Goal: Task Accomplishment & Management: Complete application form

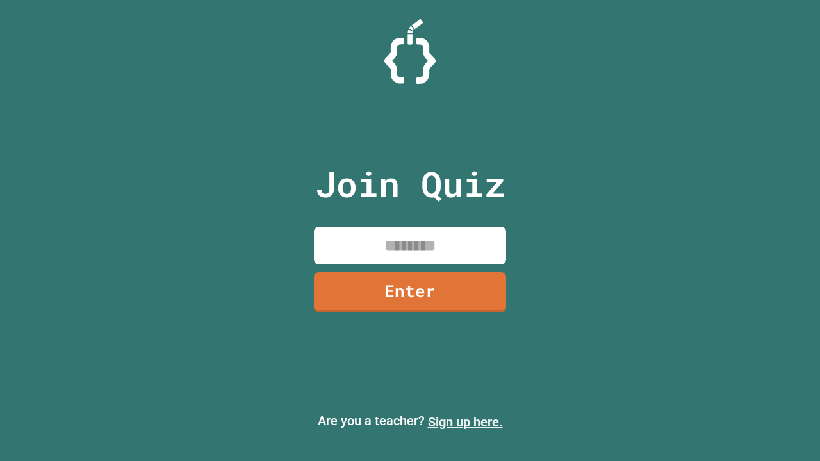
click at [465, 422] on link "Sign up here." at bounding box center [465, 421] width 75 height 15
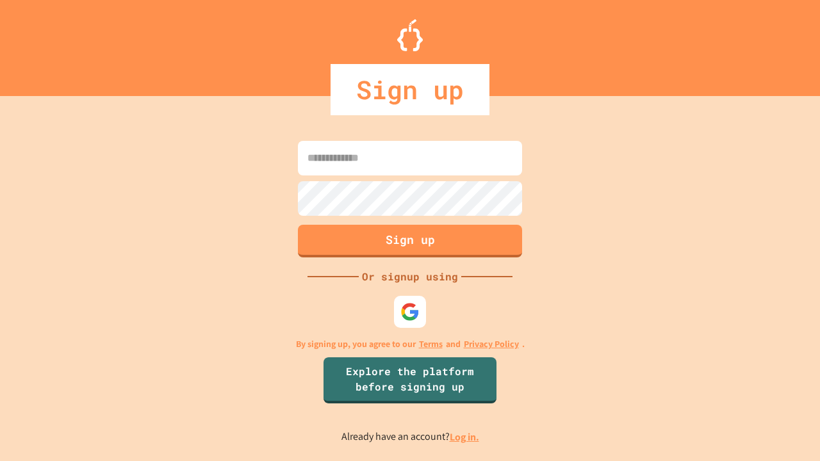
click at [465, 437] on link "Log in." at bounding box center [464, 436] width 29 height 13
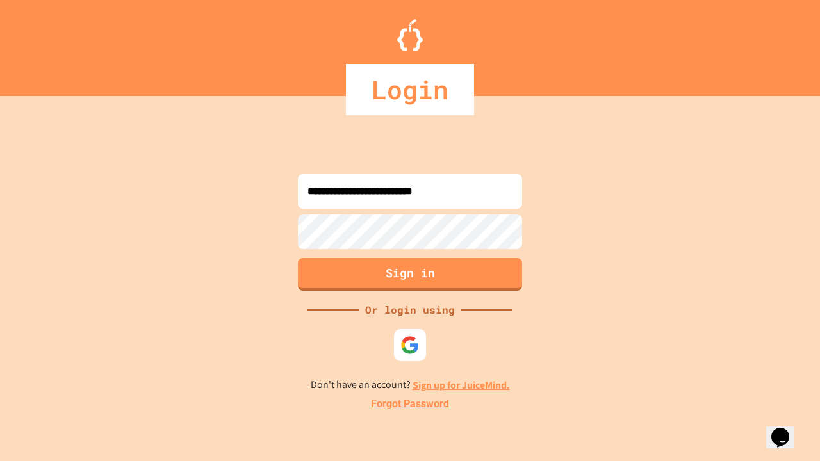
type input "**********"
